Goal: Task Accomplishment & Management: Use online tool/utility

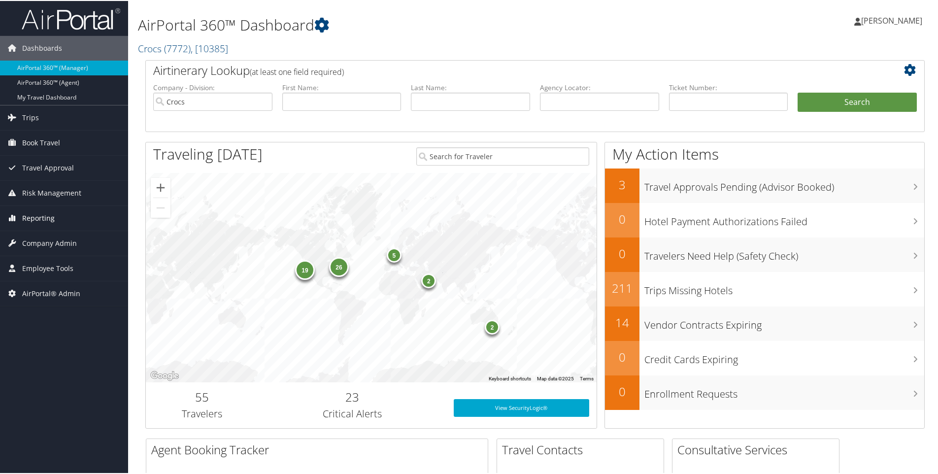
click at [48, 219] on span "Reporting" at bounding box center [38, 217] width 33 height 25
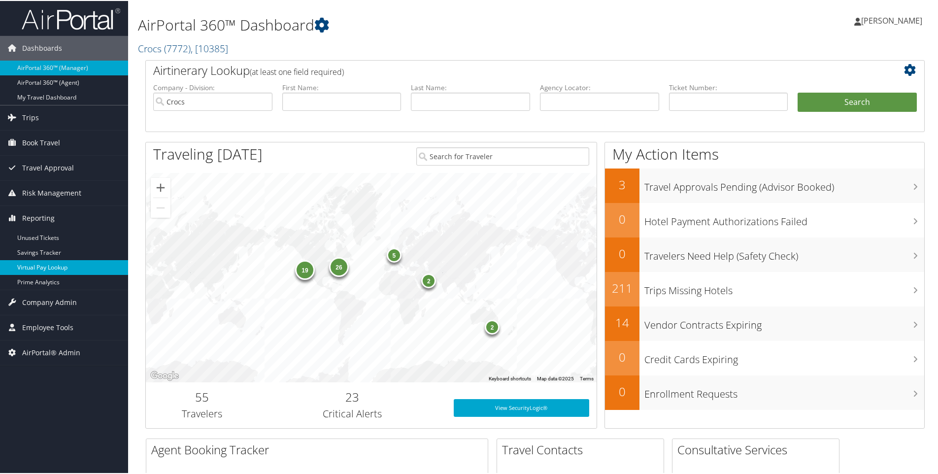
click at [50, 266] on link "Virtual Pay Lookup" at bounding box center [64, 266] width 128 height 15
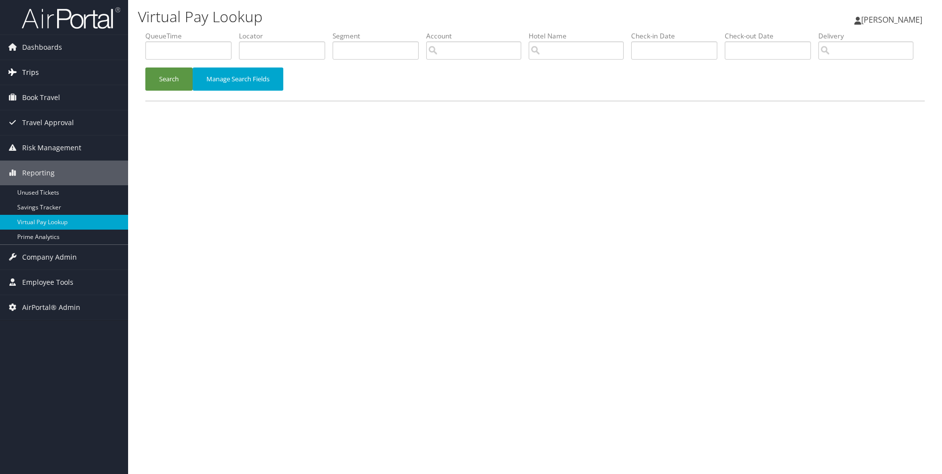
click at [36, 75] on span "Trips" at bounding box center [30, 72] width 17 height 25
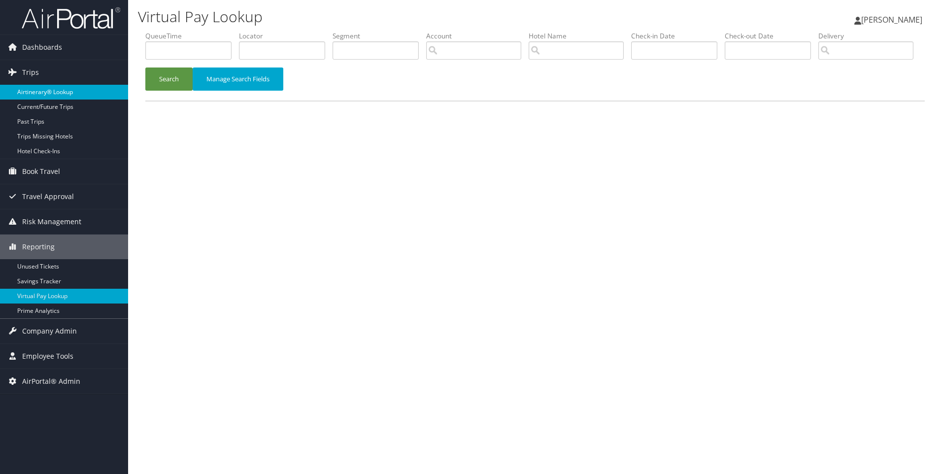
click at [42, 90] on link "Airtinerary® Lookup" at bounding box center [64, 92] width 128 height 15
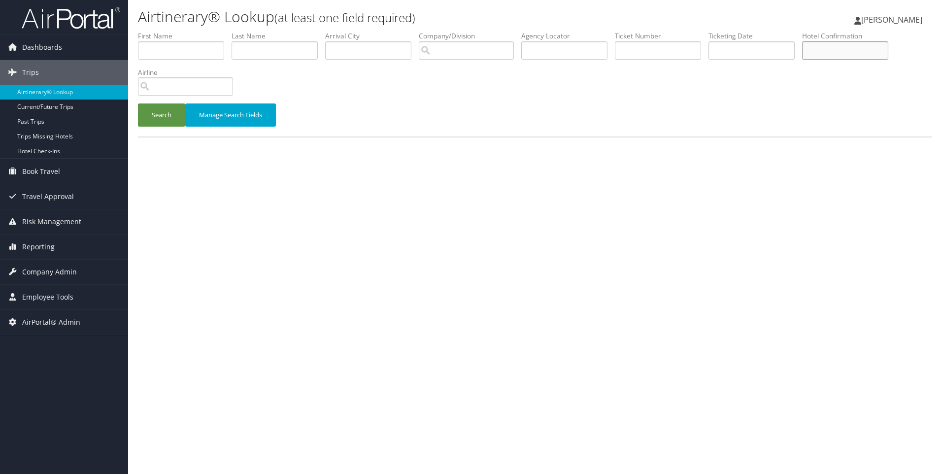
click at [835, 55] on input "text" at bounding box center [845, 50] width 86 height 18
paste input "31722SF045887"
type input "31722SF045887"
click at [296, 52] on input "text" at bounding box center [275, 50] width 86 height 18
type input "Ramesh"
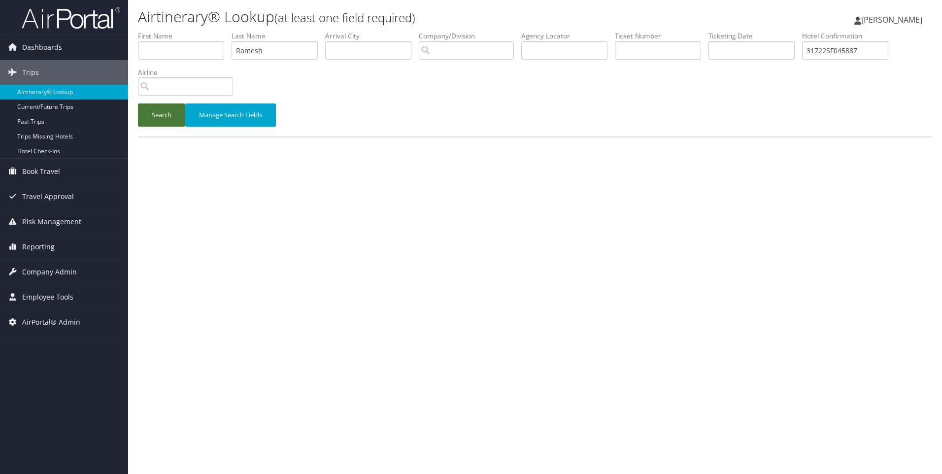
click at [164, 112] on button "Search" at bounding box center [161, 114] width 47 height 23
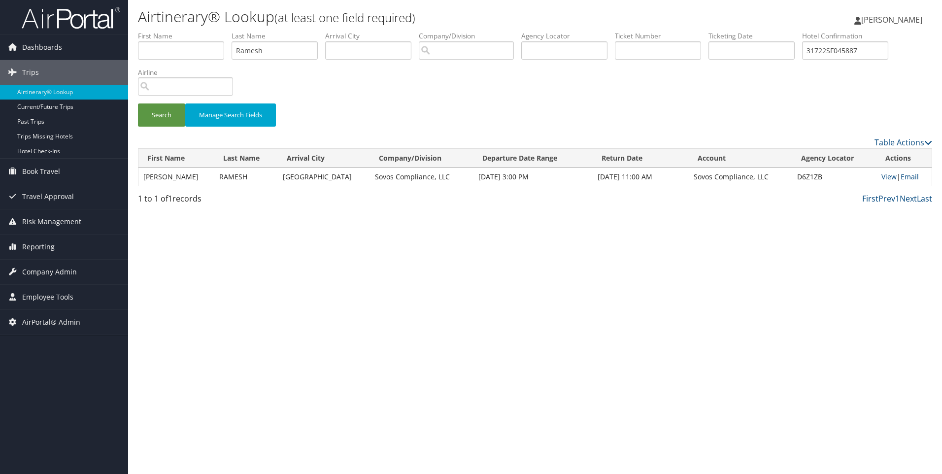
click at [801, 175] on td "D6Z1ZB" at bounding box center [834, 177] width 84 height 18
copy td "D6Z1ZB"
click at [94, 239] on link "Reporting" at bounding box center [64, 247] width 128 height 25
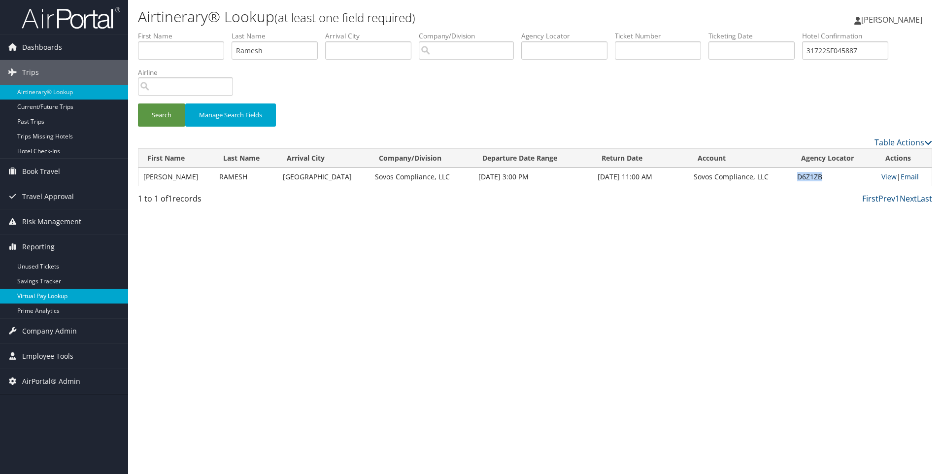
click at [67, 294] on link "Virtual Pay Lookup" at bounding box center [64, 296] width 128 height 15
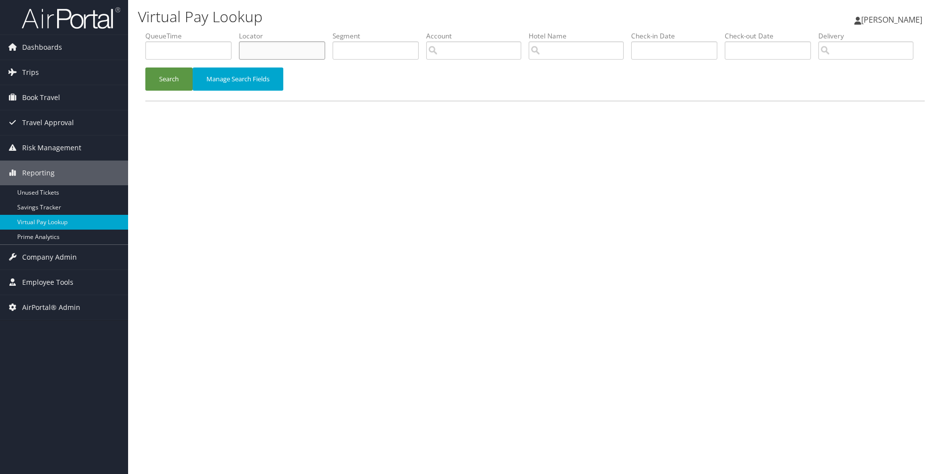
click at [276, 52] on input "text" at bounding box center [282, 50] width 86 height 18
paste input "D6Z1ZB"
type input "D6Z1ZB"
click at [145, 68] on button "Search" at bounding box center [168, 79] width 47 height 23
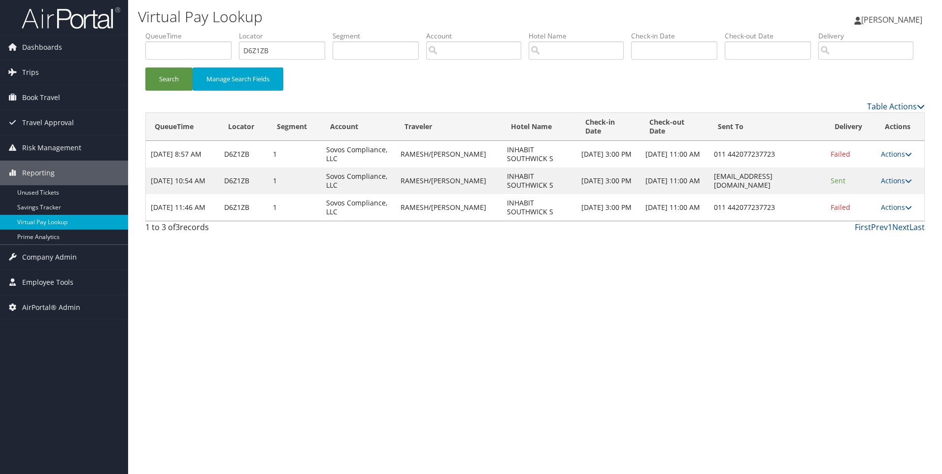
drag, startPoint x: 780, startPoint y: 220, endPoint x: 690, endPoint y: 219, distance: 90.2
click at [709, 194] on td "stay.southwick@inhabithotels.com" at bounding box center [767, 181] width 116 height 27
copy td "stay.southwick@inhabithotels.com"
click at [890, 221] on td "Actions Resend Logs Delivery Information View Itinerary" at bounding box center [900, 207] width 48 height 27
click at [889, 221] on td "Actions Resend Logs Delivery Information View Itinerary" at bounding box center [900, 207] width 48 height 27
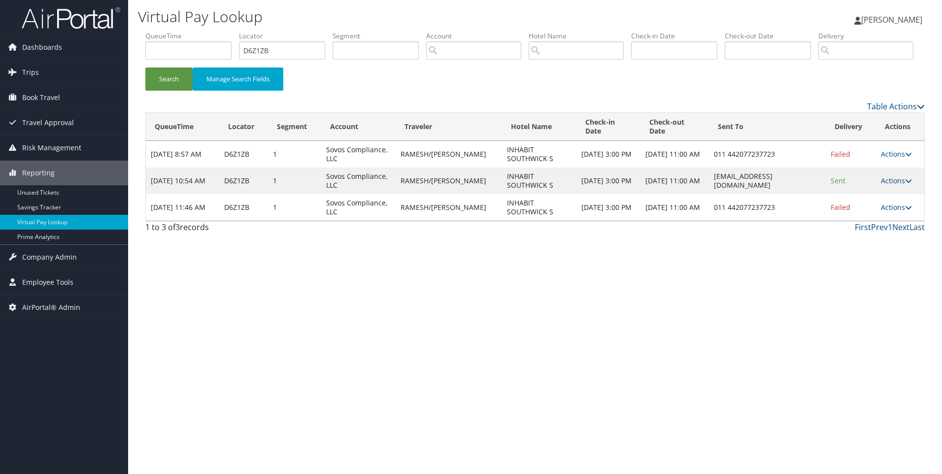
click at [889, 212] on link "Actions" at bounding box center [896, 207] width 31 height 9
click at [858, 230] on link "Resend" at bounding box center [867, 221] width 84 height 17
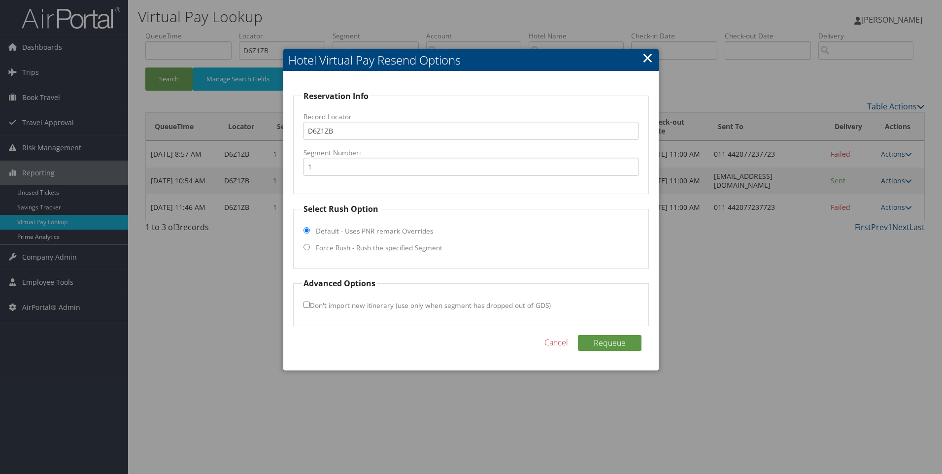
click at [308, 248] on input "Force Rush - Rush the specified Segment" at bounding box center [307, 247] width 6 height 6
radio input "true"
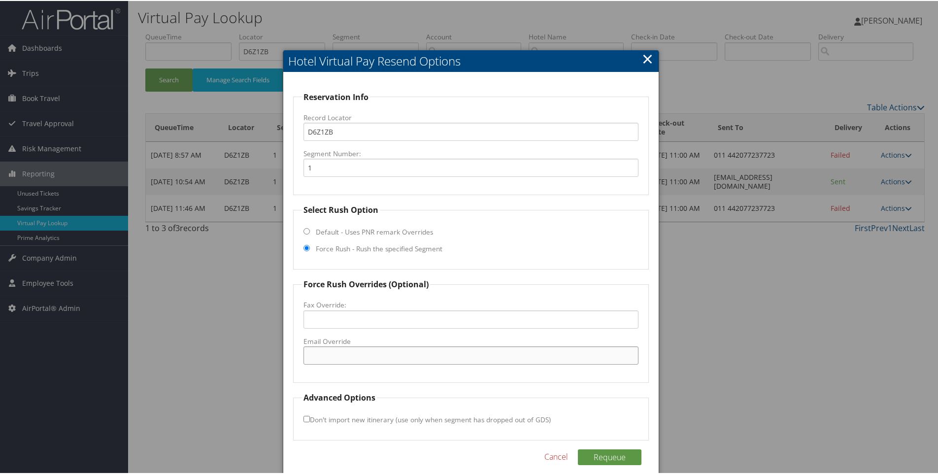
click at [325, 353] on input "Email Override" at bounding box center [472, 354] width 336 height 18
paste input "stay.southwick@inhabithotels.com"
type input "stay.southwick@inhabithotels.com"
click at [587, 448] on button "Requeue" at bounding box center [610, 456] width 64 height 16
